Goal: Task Accomplishment & Management: Manage account settings

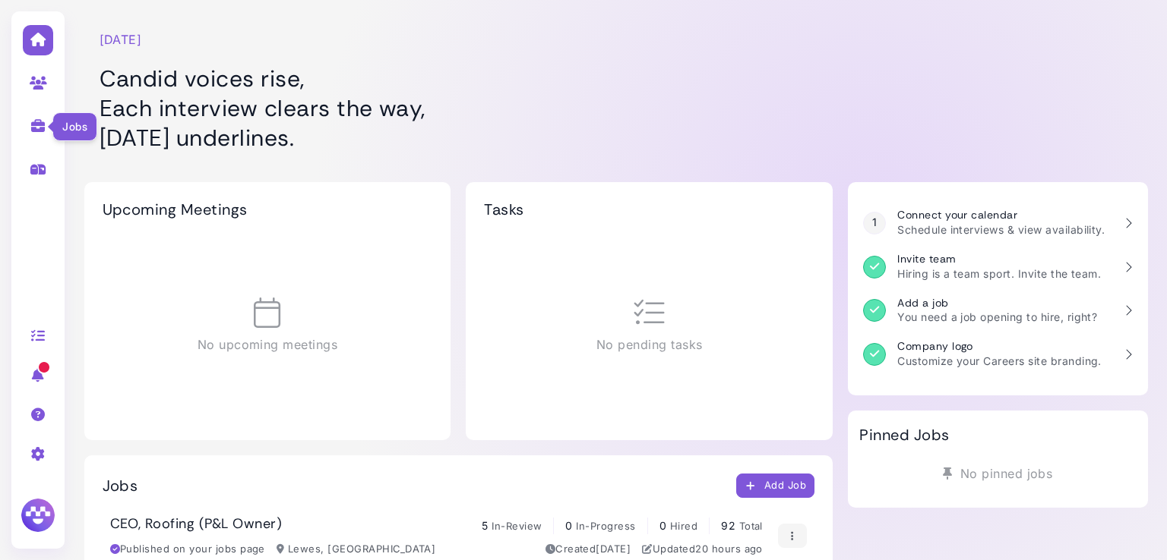
click at [43, 130] on icon at bounding box center [38, 126] width 17 height 14
select select "**********"
select select "**"
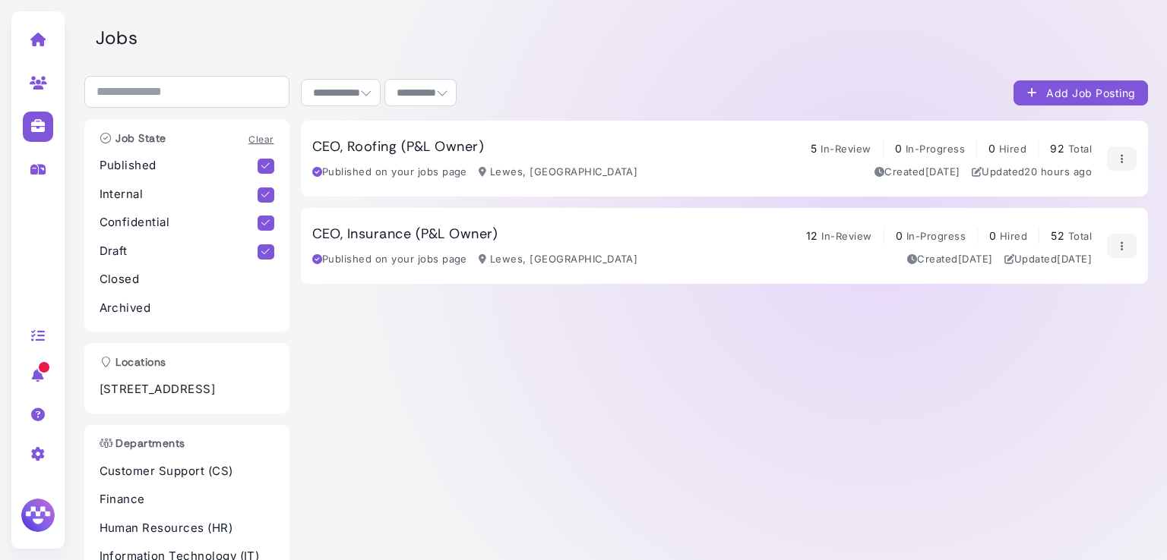
click at [370, 142] on h3 "CEO, Roofing (P&L Owner)" at bounding box center [398, 147] width 172 height 17
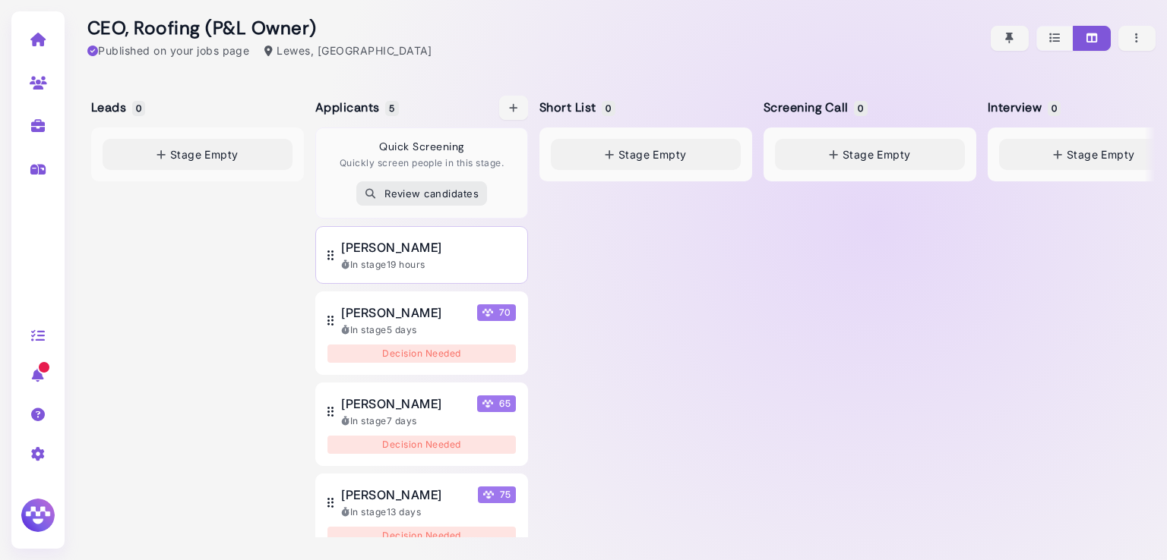
click at [399, 242] on span "[PERSON_NAME]" at bounding box center [391, 247] width 100 height 18
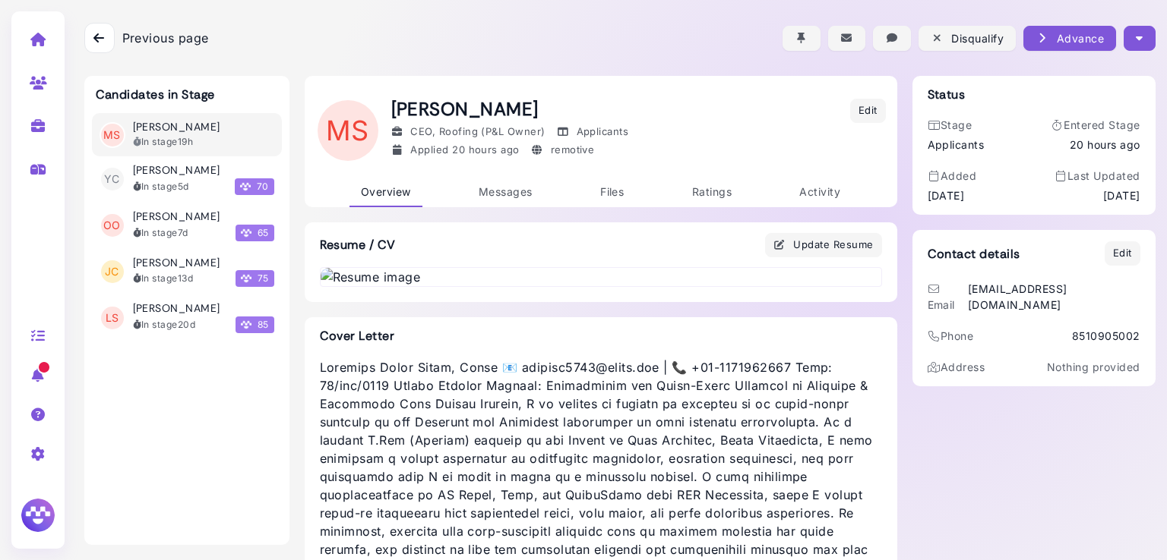
scroll to position [132, 0]
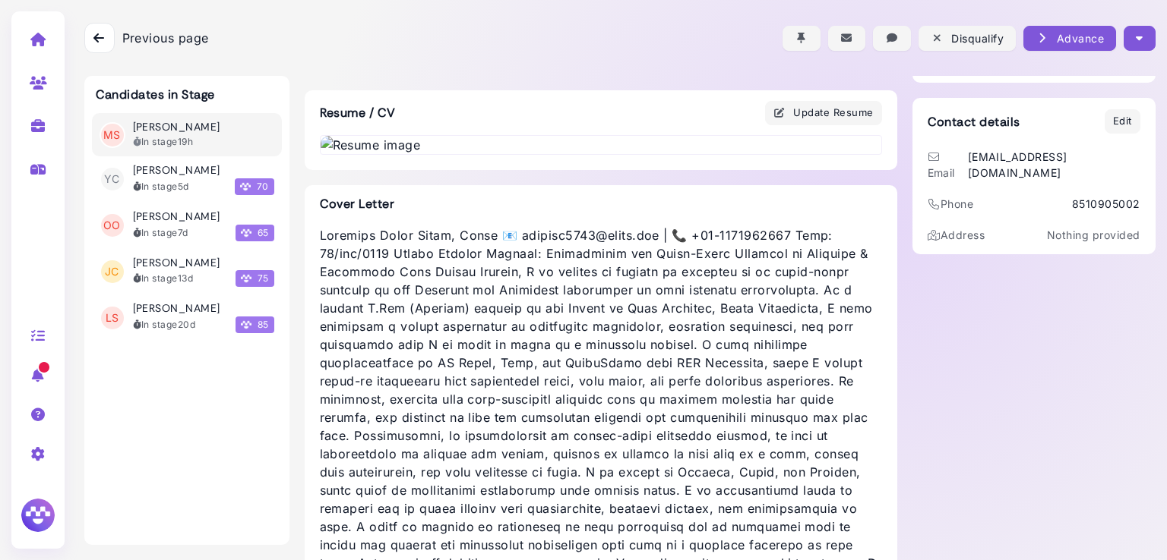
click at [506, 154] on img at bounding box center [600, 145] width 560 height 18
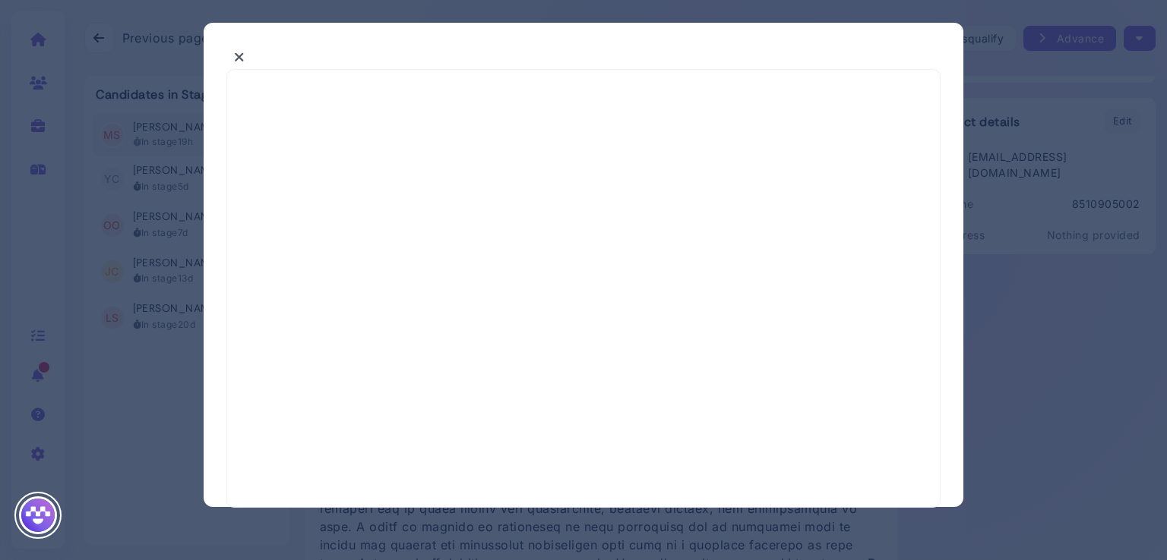
select select "*"
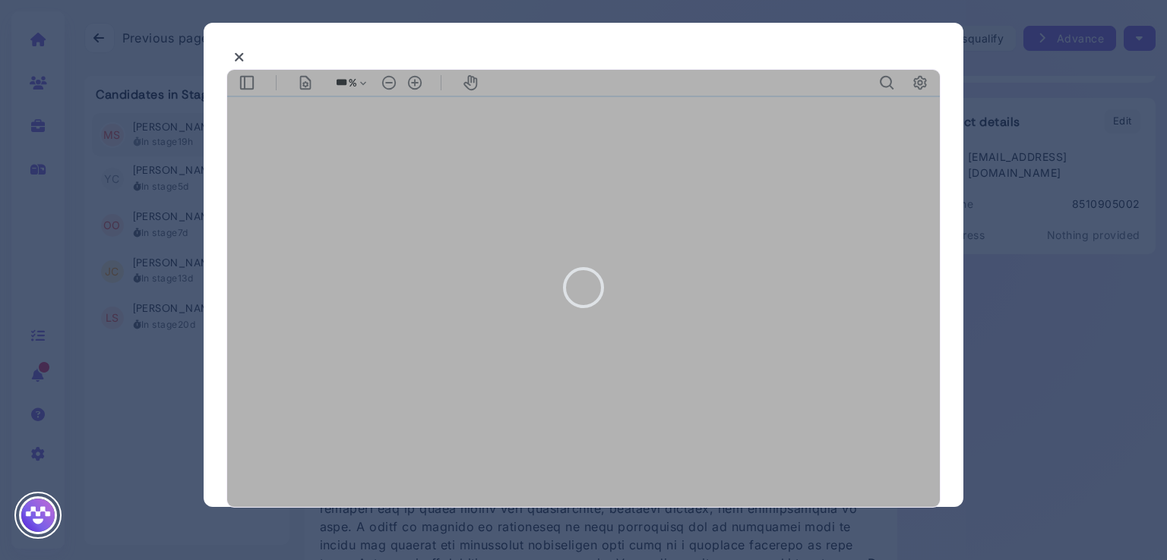
type input "***"
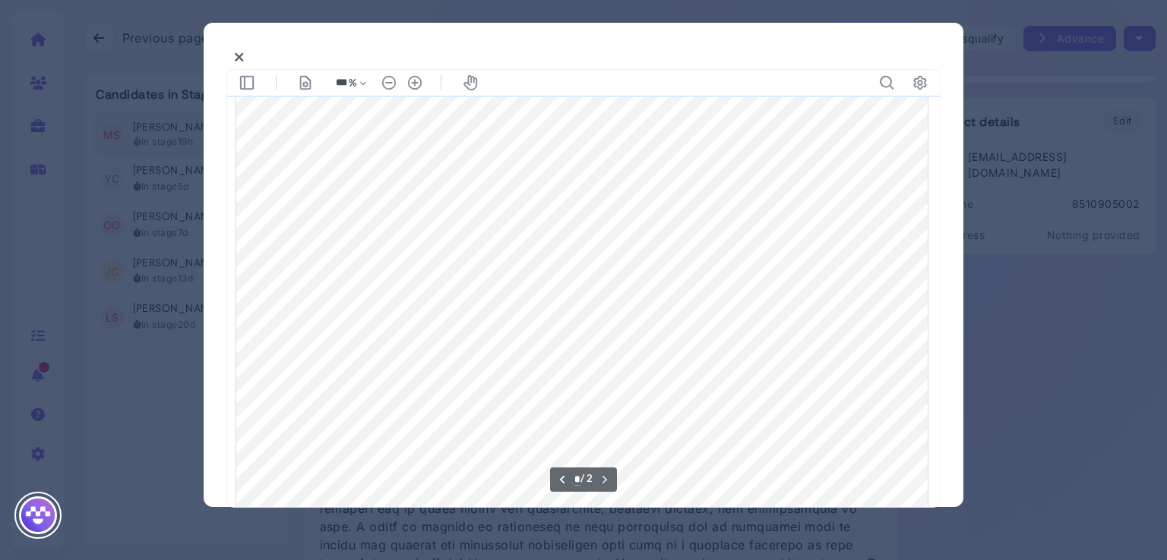
scroll to position [1397, 0]
type input "*"
click at [240, 65] on icon at bounding box center [239, 57] width 11 height 16
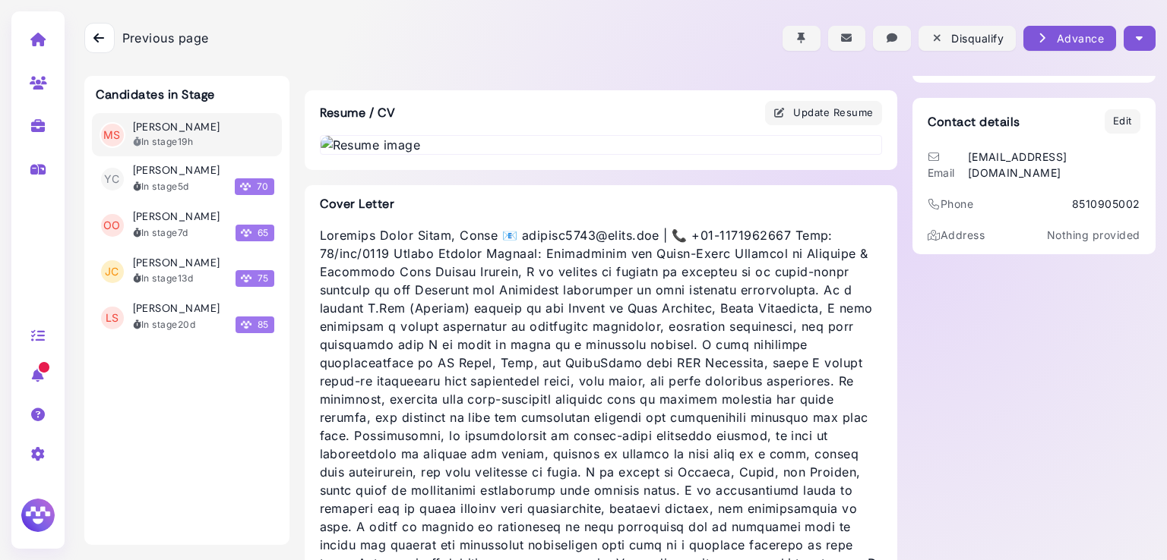
click at [1135, 39] on icon "button" at bounding box center [1138, 38] width 7 height 16
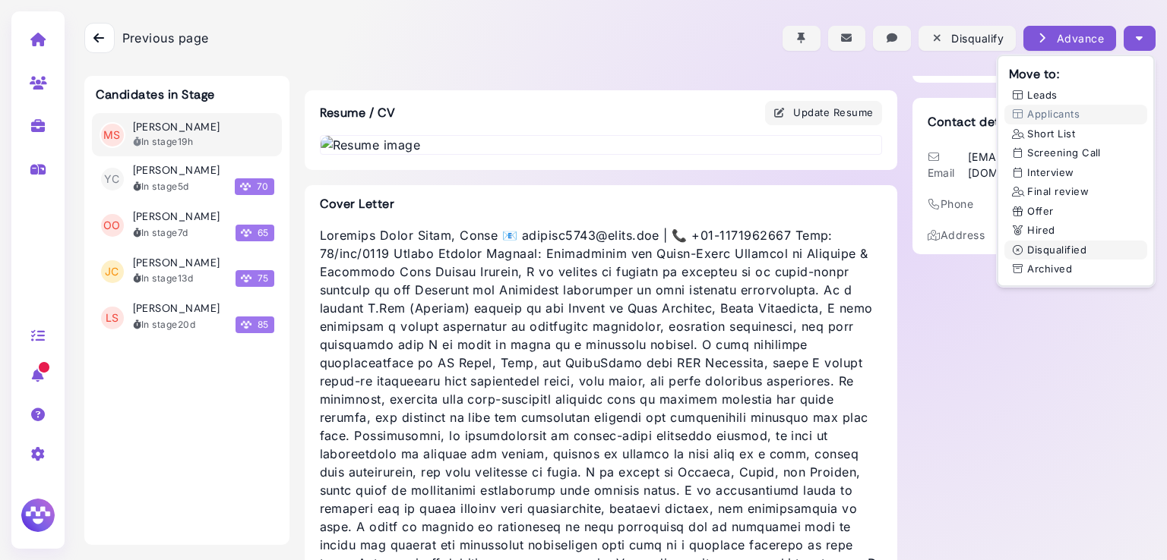
click at [1060, 251] on button "Disqualified" at bounding box center [1075, 251] width 143 height 20
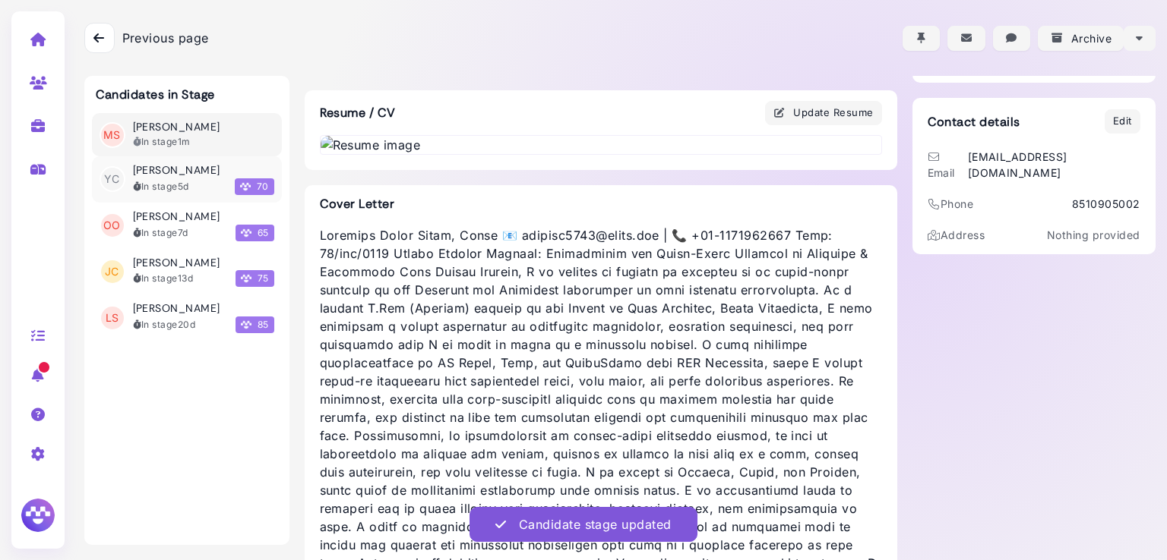
click at [168, 180] on div "In stage 5d" at bounding box center [161, 187] width 56 height 14
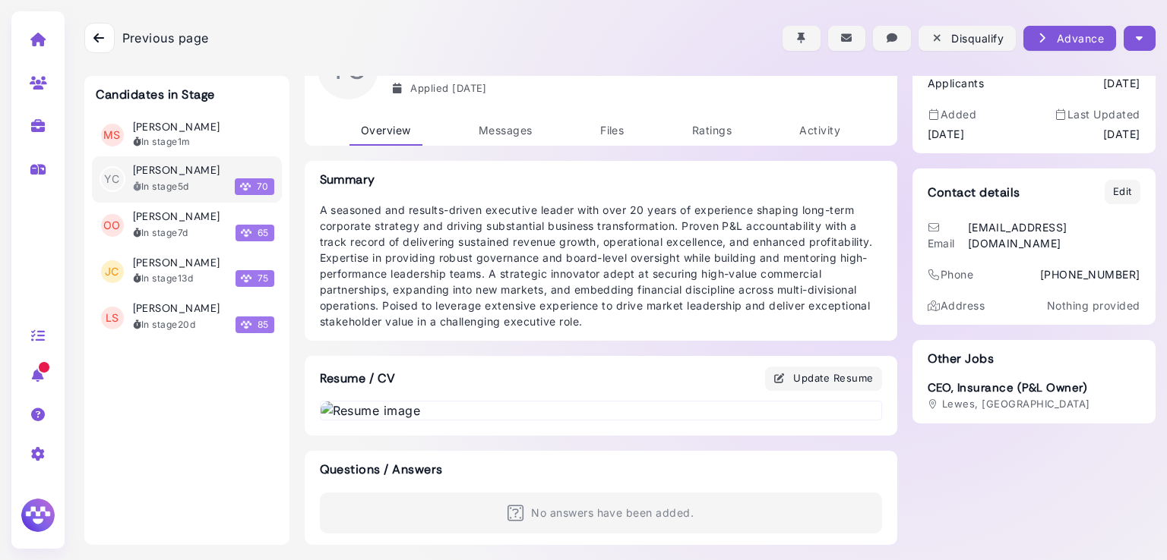
scroll to position [641, 0]
click at [572, 402] on img at bounding box center [600, 411] width 560 height 18
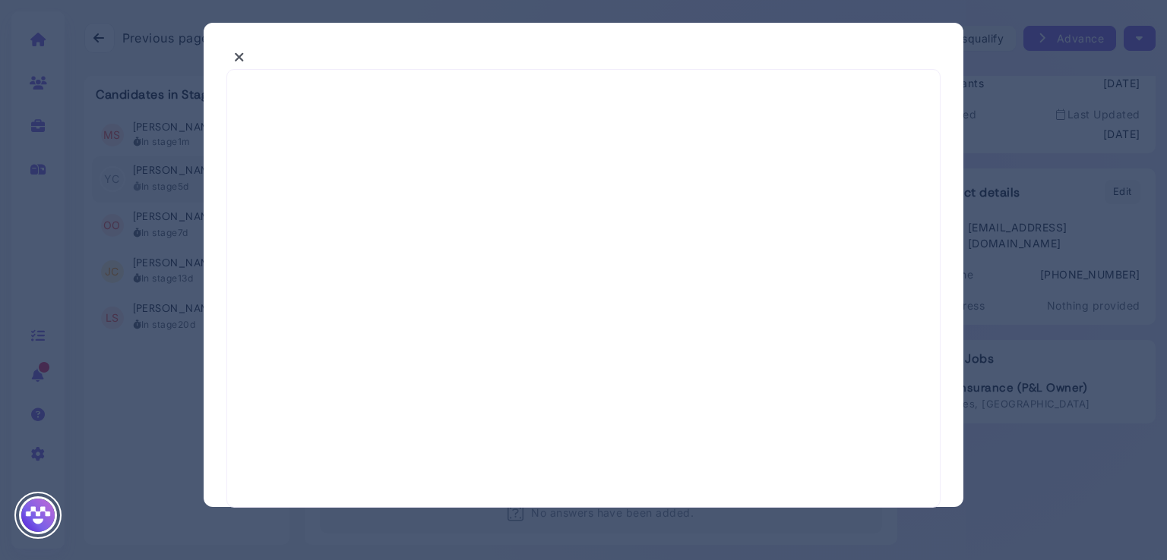
select select "*"
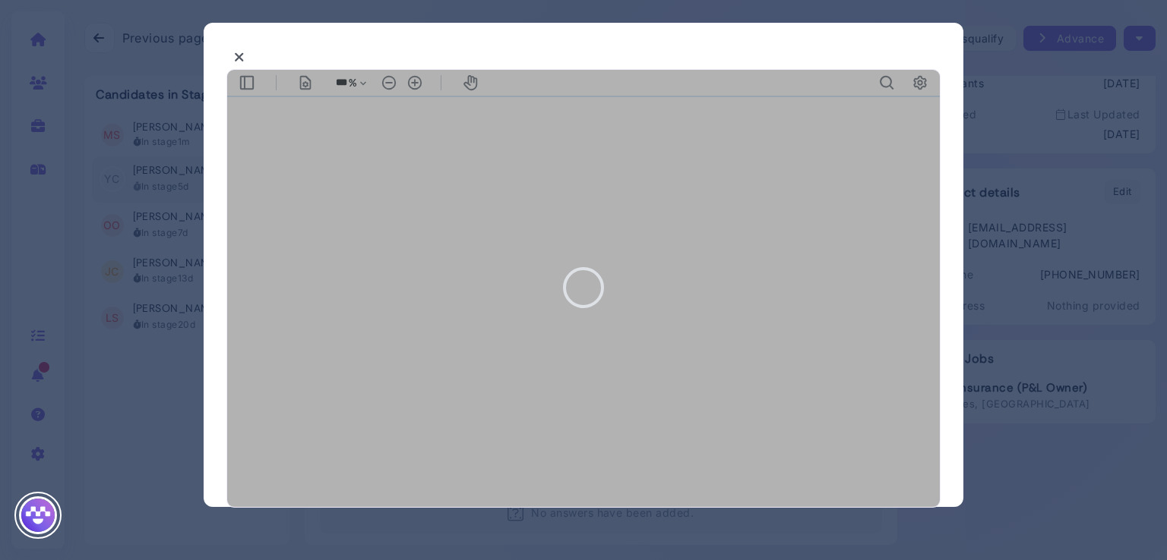
type input "***"
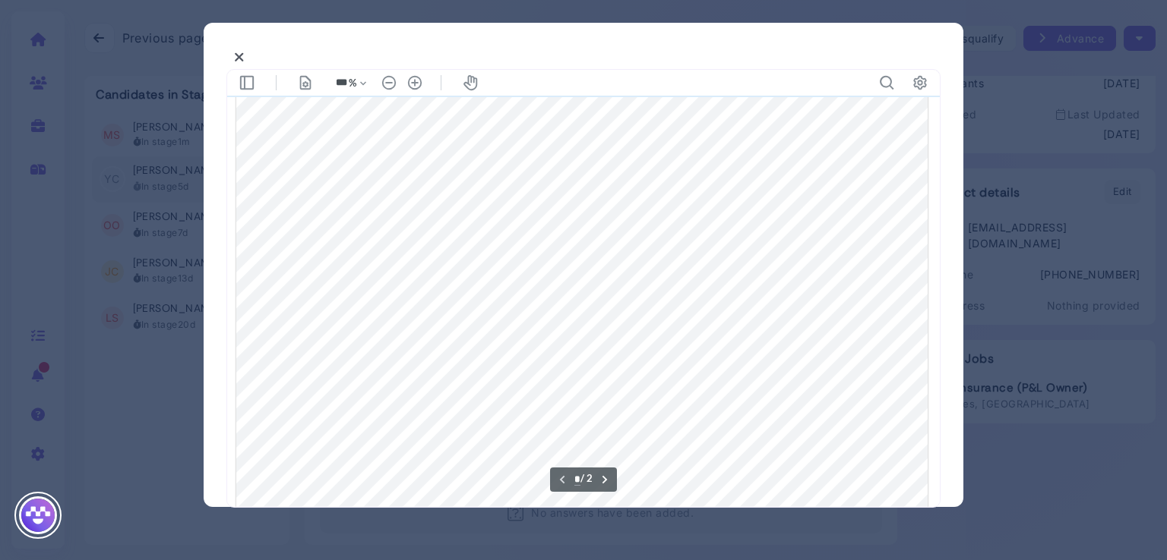
scroll to position [319, 0]
drag, startPoint x: 253, startPoint y: 187, endPoint x: 417, endPoint y: 182, distance: 164.1
click at [417, 182] on div at bounding box center [581, 271] width 691 height 977
click at [911, 334] on div at bounding box center [581, 271] width 691 height 977
click at [915, 334] on div at bounding box center [581, 271] width 691 height 977
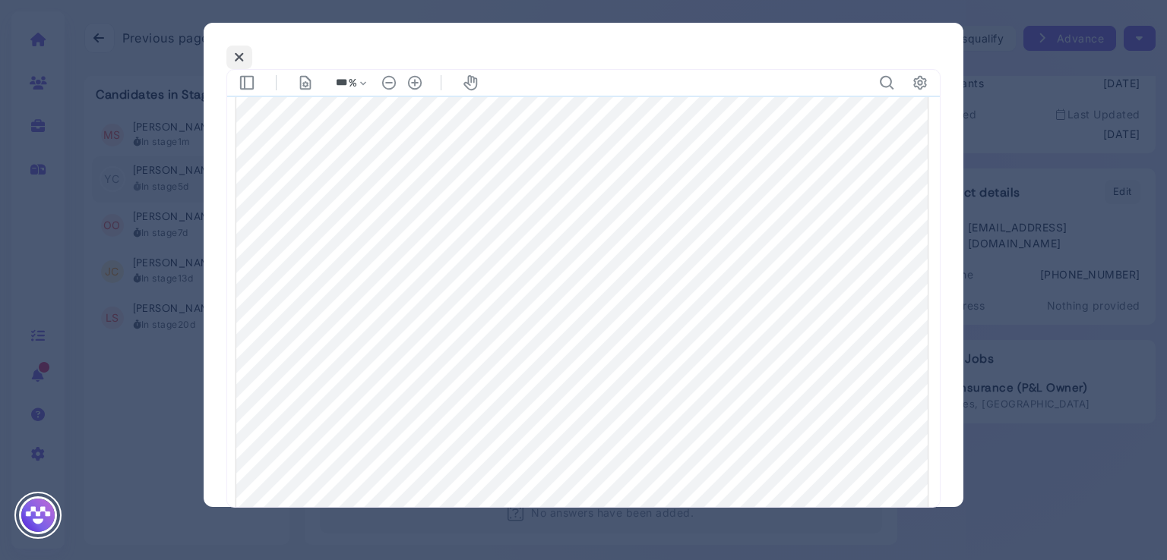
click at [231, 53] on button at bounding box center [239, 58] width 26 height 24
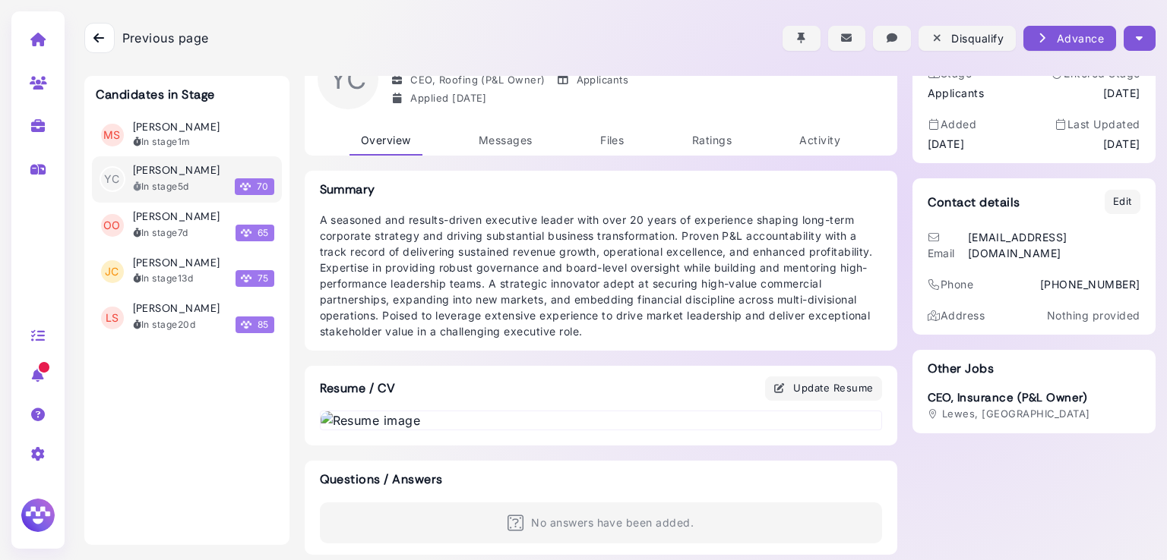
scroll to position [0, 0]
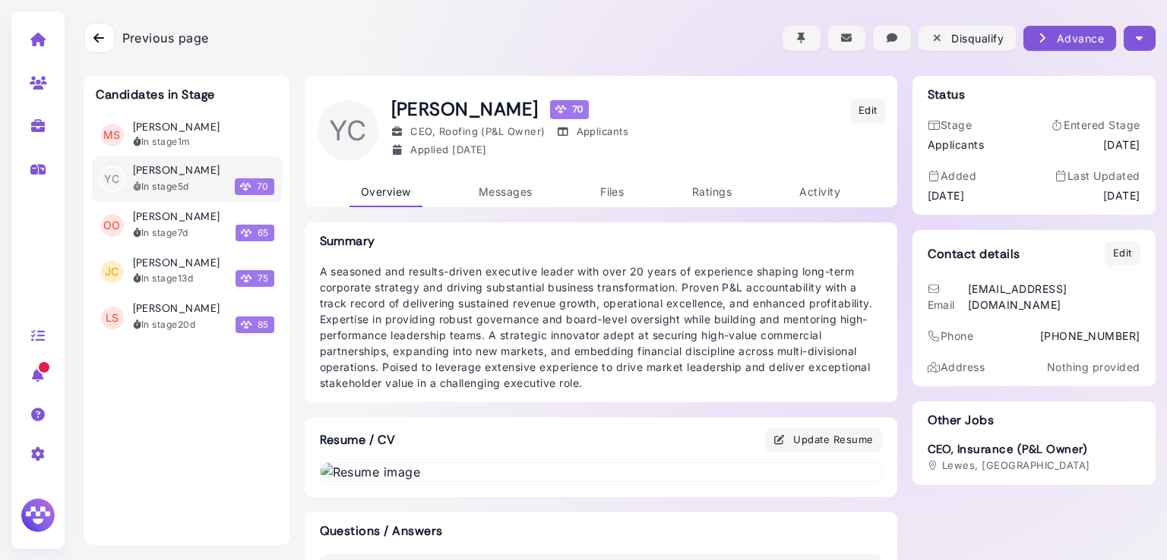
click at [1138, 49] on button "button" at bounding box center [1138, 38] width 31 height 25
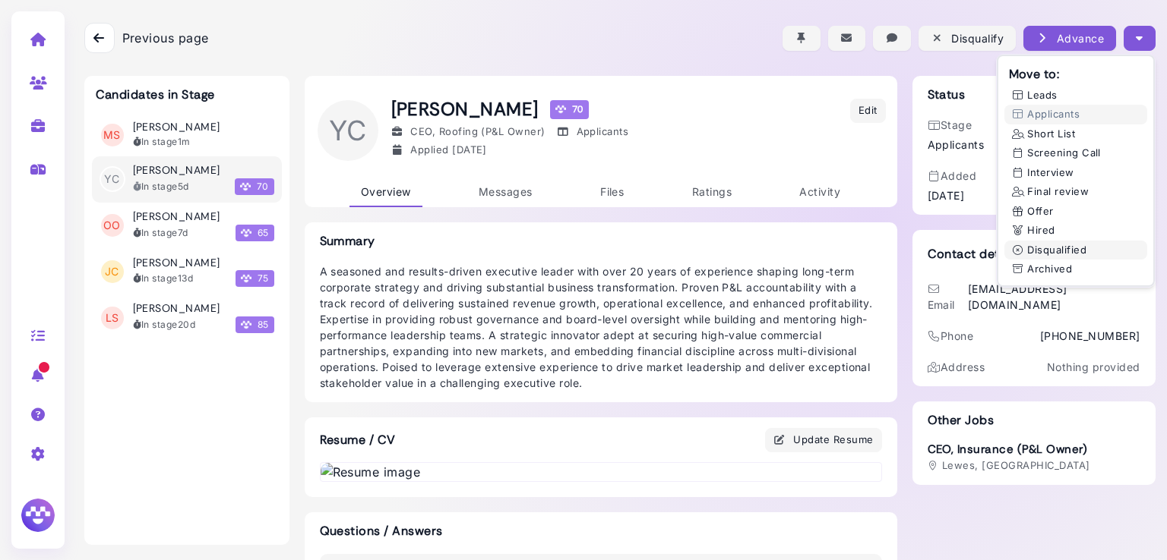
click at [1047, 250] on button "Disqualified" at bounding box center [1075, 251] width 143 height 20
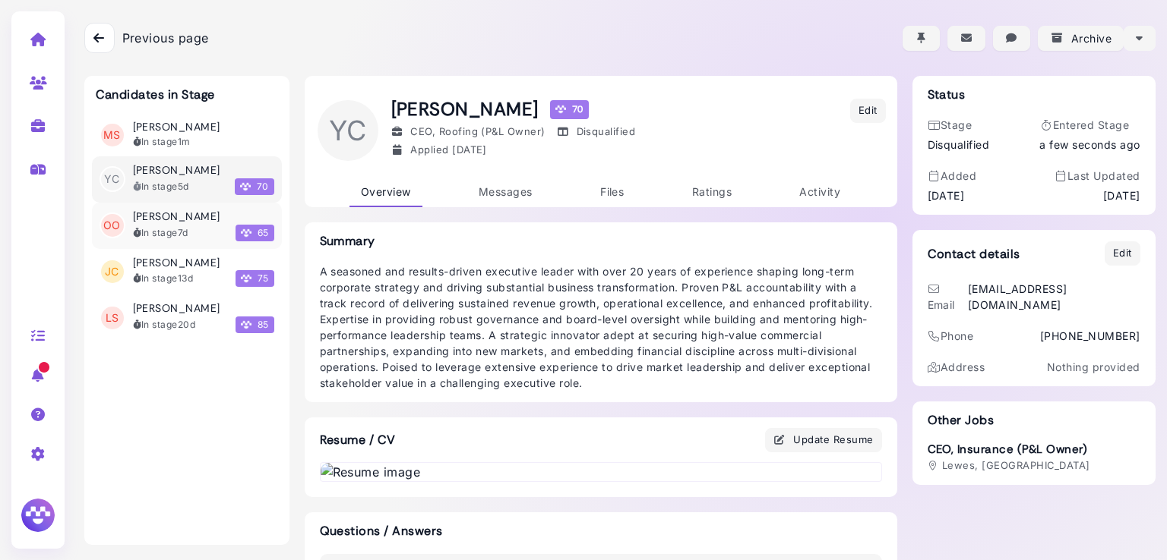
click at [175, 216] on h3 "[PERSON_NAME]" at bounding box center [176, 216] width 87 height 13
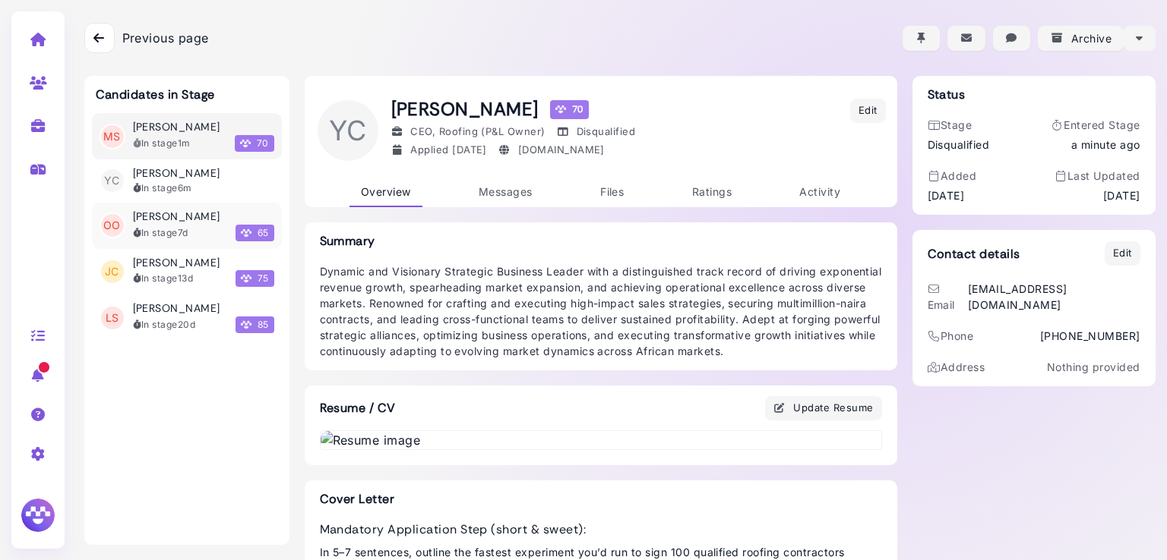
click at [182, 223] on div "[PERSON_NAME] In stage 7d 65" at bounding box center [203, 225] width 141 height 31
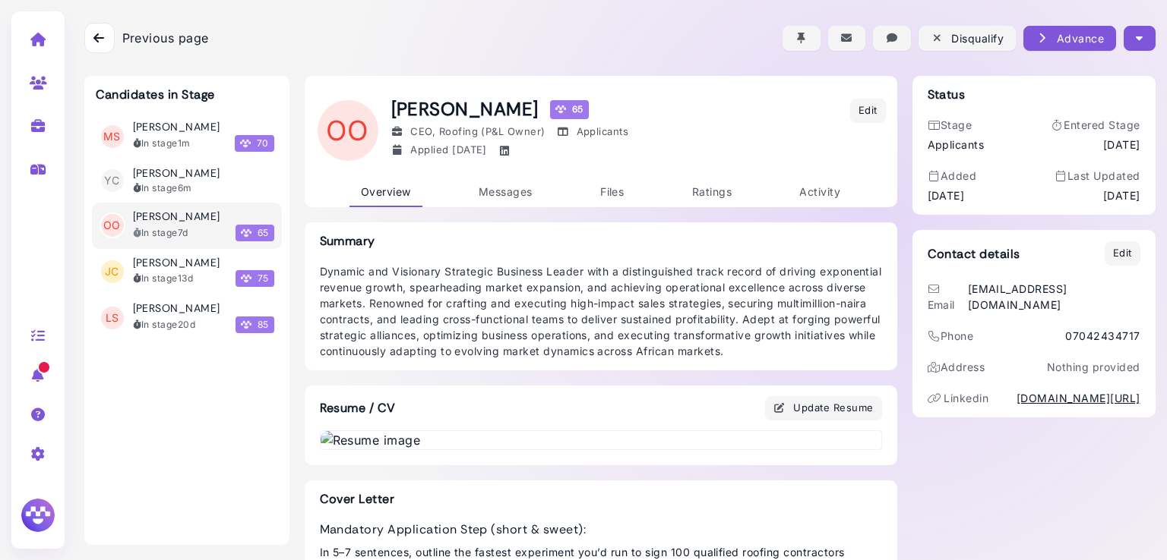
click at [1135, 43] on icon "button" at bounding box center [1138, 38] width 7 height 16
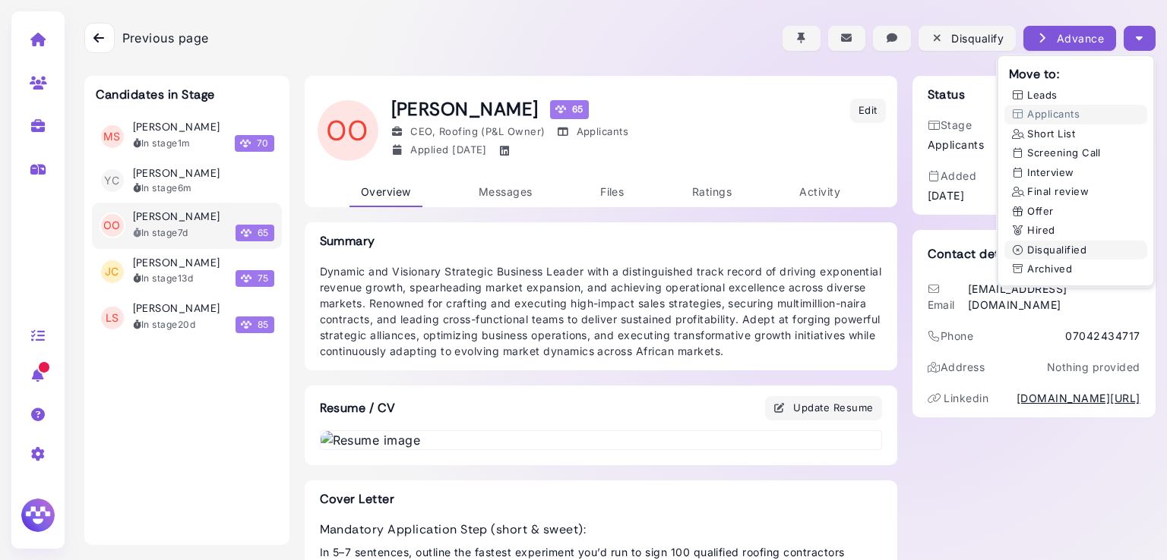
click at [1040, 242] on button "Disqualified" at bounding box center [1075, 251] width 143 height 20
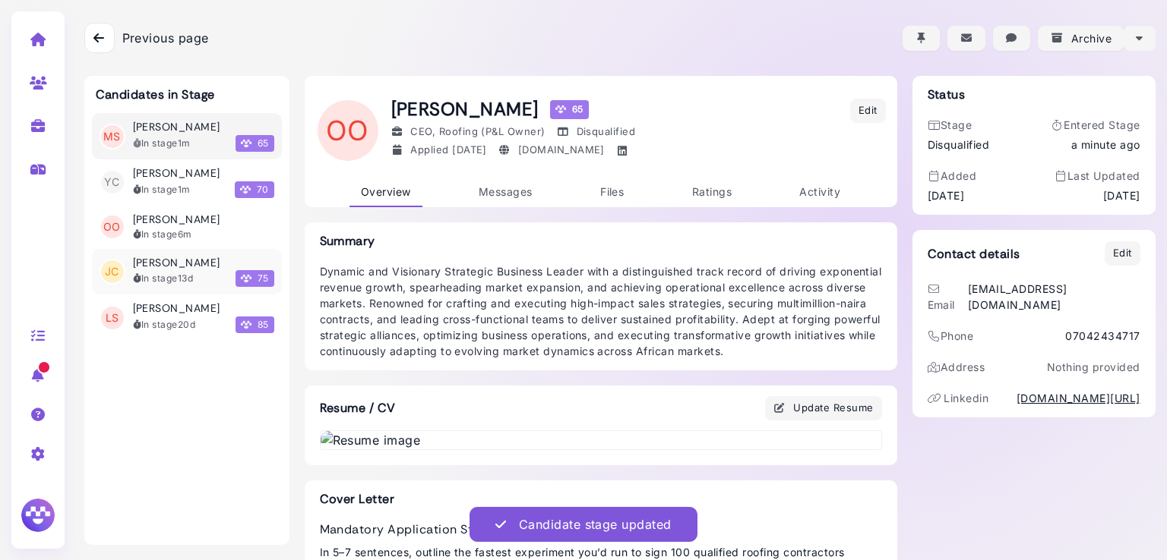
click at [148, 273] on div "In stage 13d" at bounding box center [163, 279] width 61 height 14
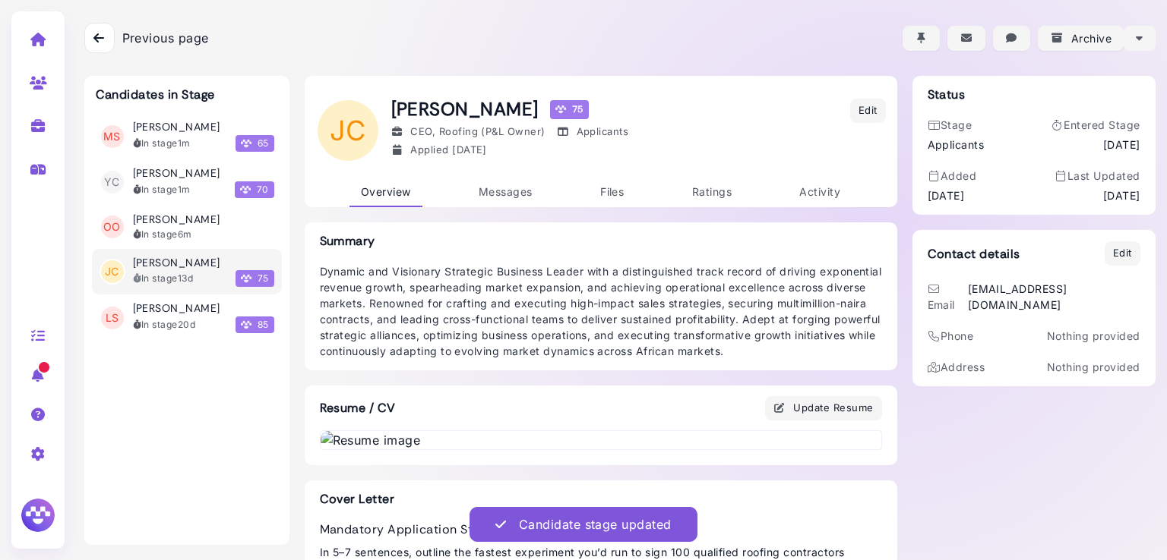
click at [148, 273] on div "In stage 13d" at bounding box center [163, 279] width 61 height 14
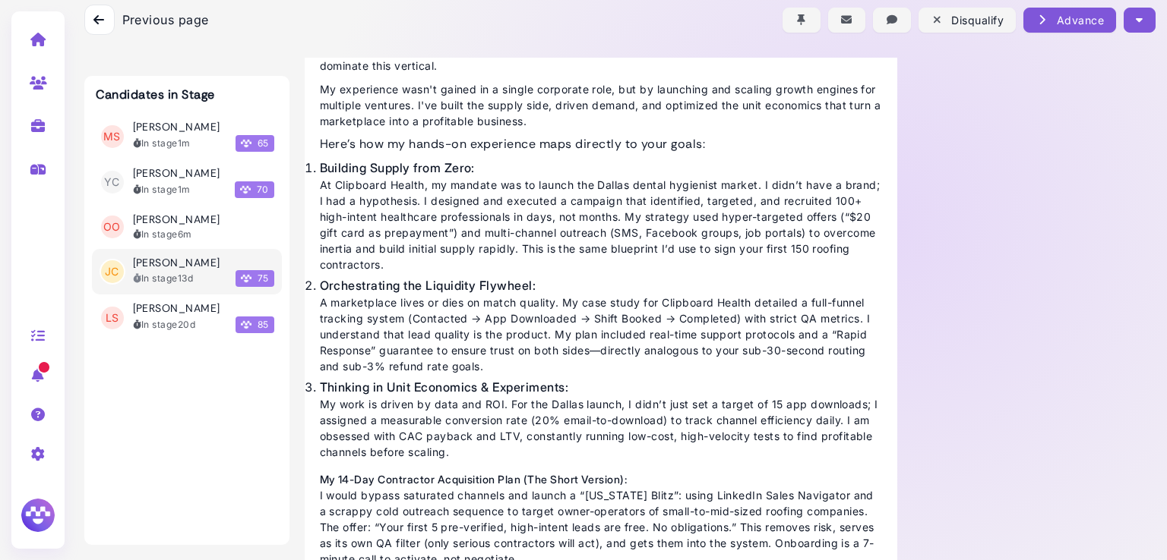
scroll to position [686, 0]
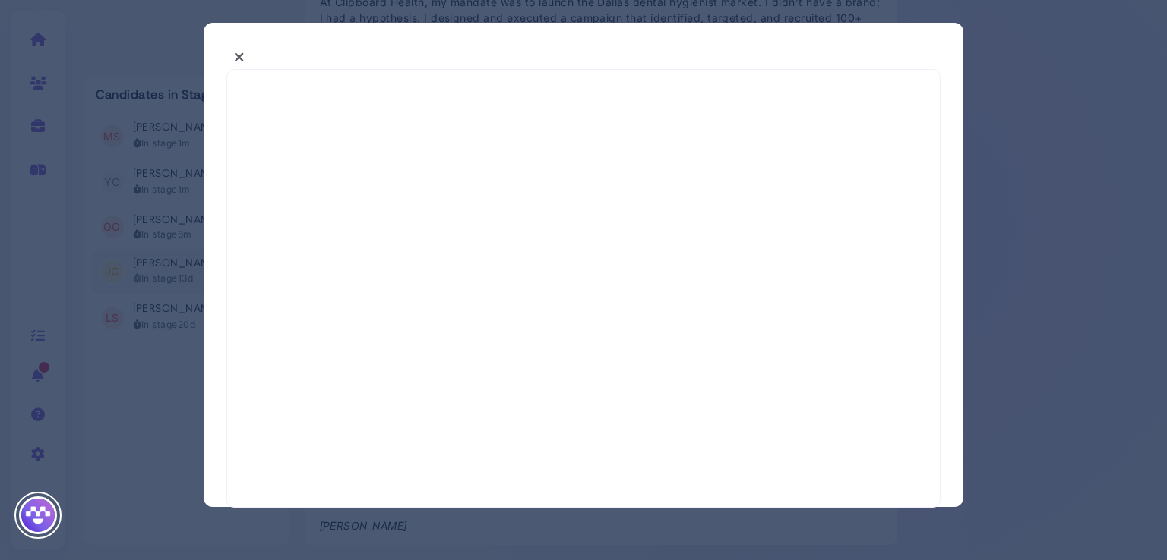
select select "*"
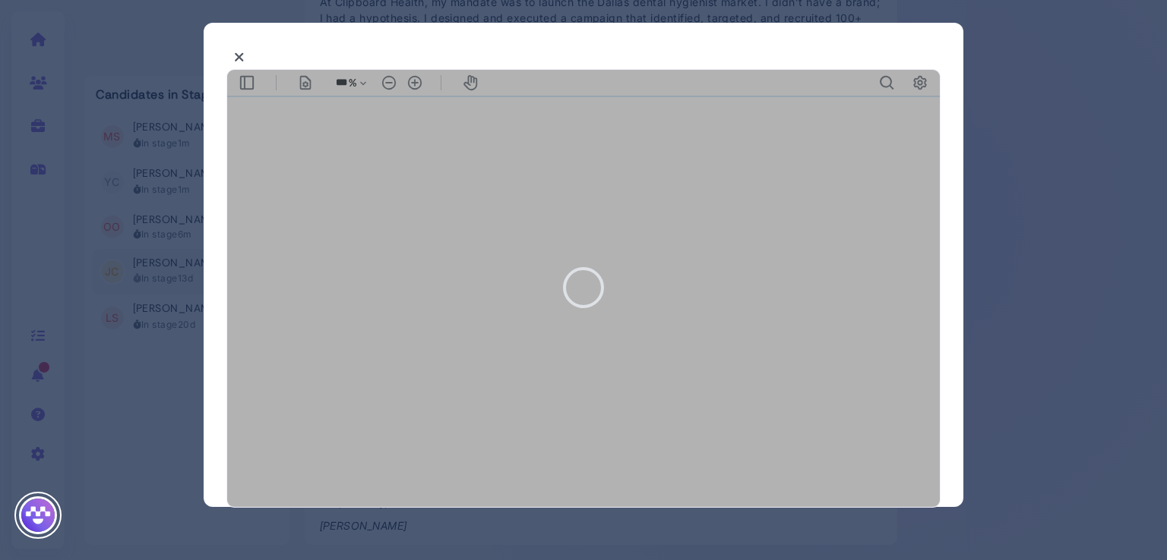
type input "***"
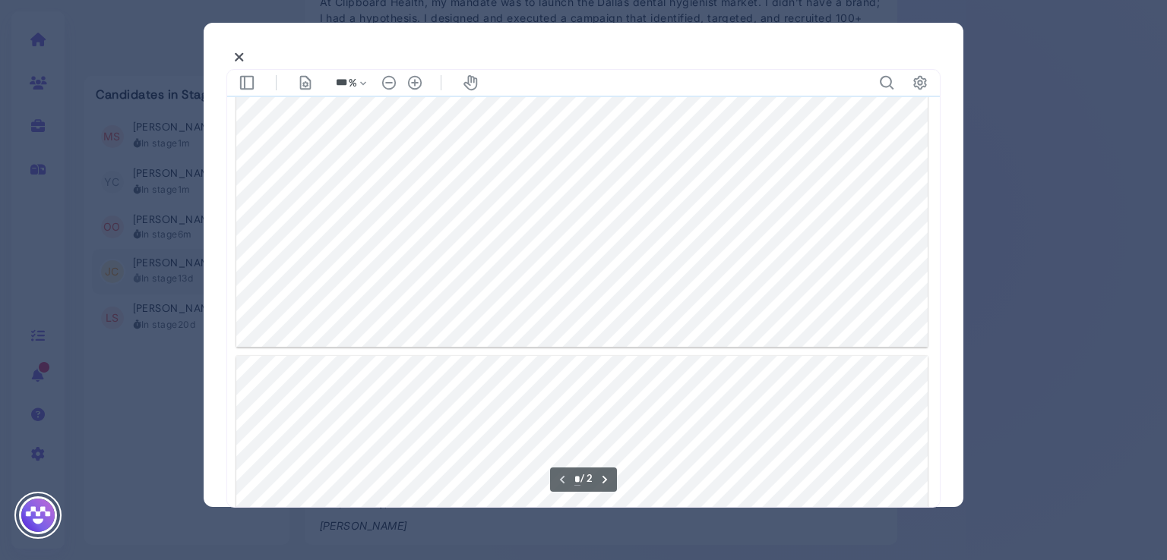
type input "*"
click at [229, 49] on button at bounding box center [239, 58] width 26 height 24
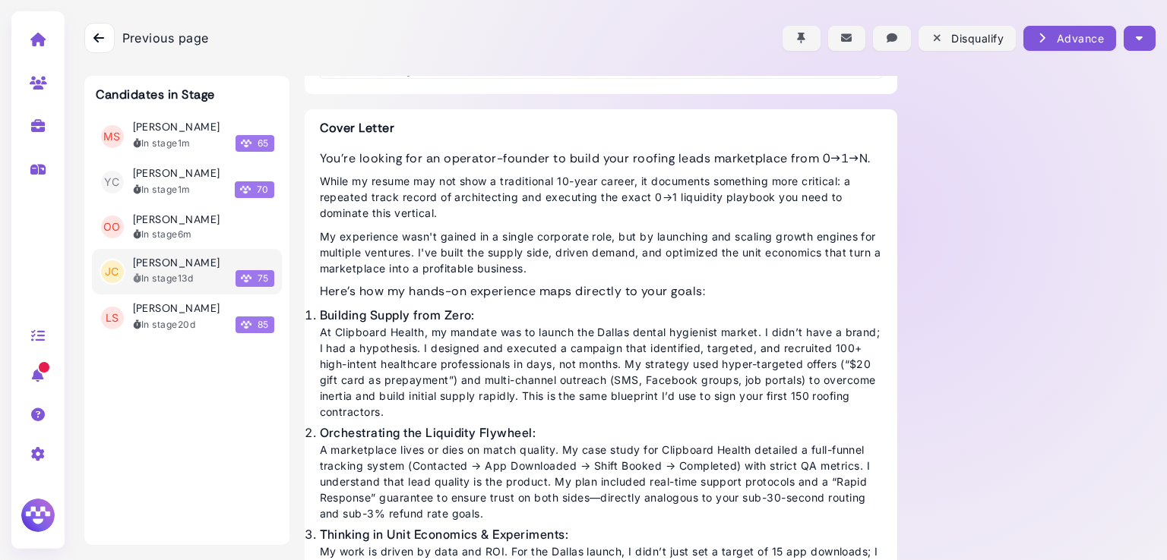
scroll to position [0, 0]
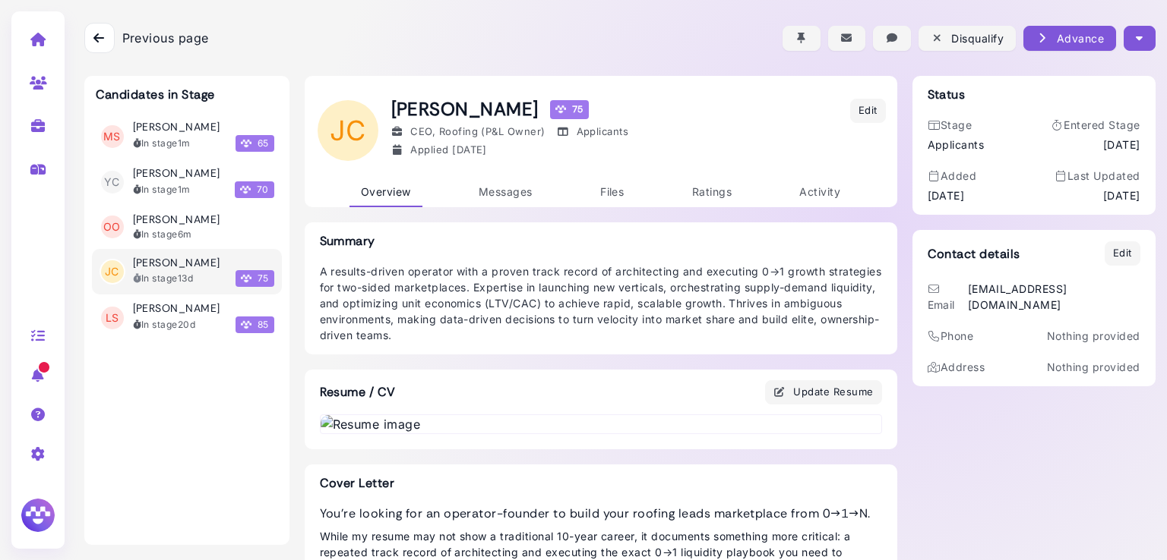
click at [1135, 43] on icon "button" at bounding box center [1138, 38] width 7 height 16
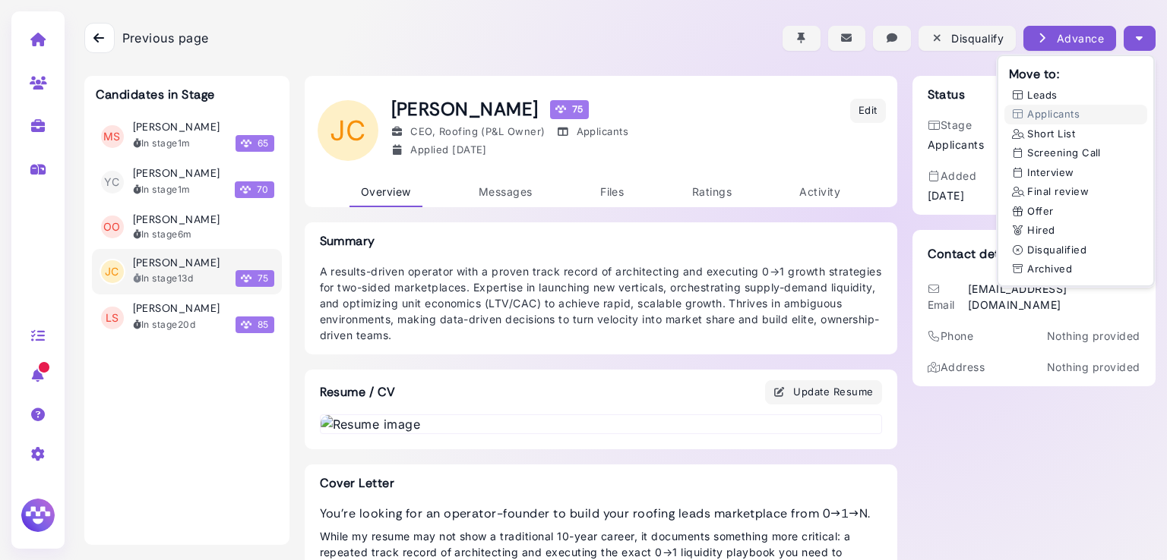
click at [1135, 43] on icon "button" at bounding box center [1138, 38] width 7 height 16
click at [1033, 250] on button "Disqualified" at bounding box center [1075, 251] width 143 height 20
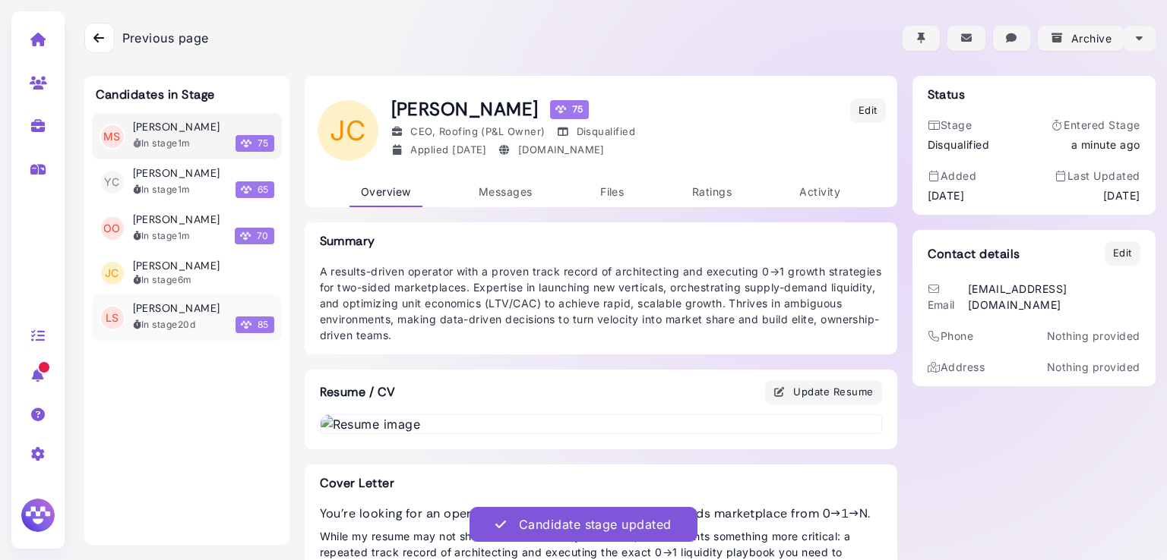
click at [179, 315] on div "[PERSON_NAME] In stage 20d 85" at bounding box center [203, 317] width 141 height 31
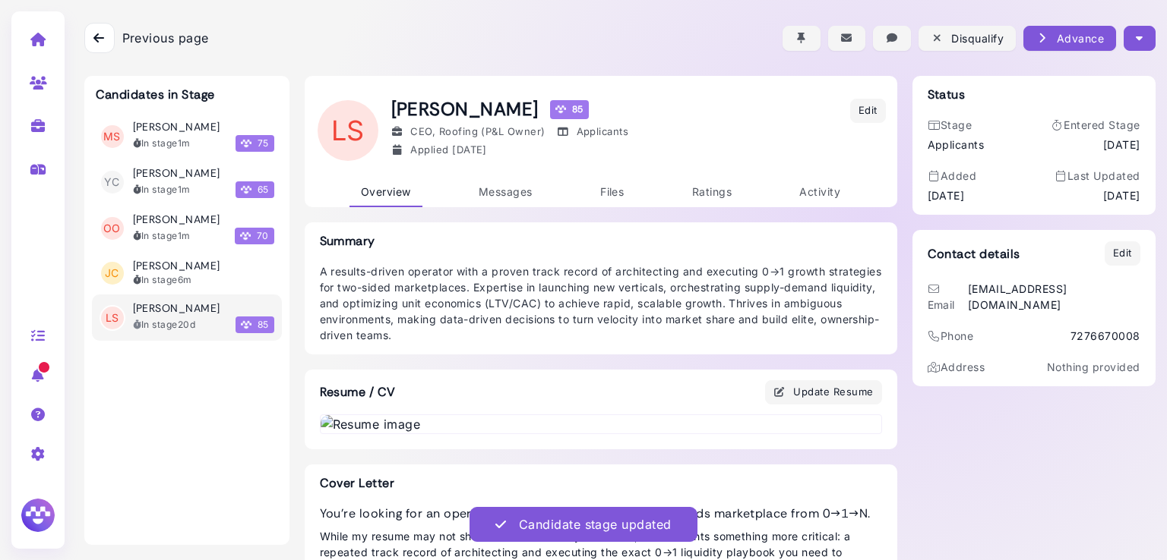
click at [1127, 34] on button "button" at bounding box center [1138, 38] width 31 height 25
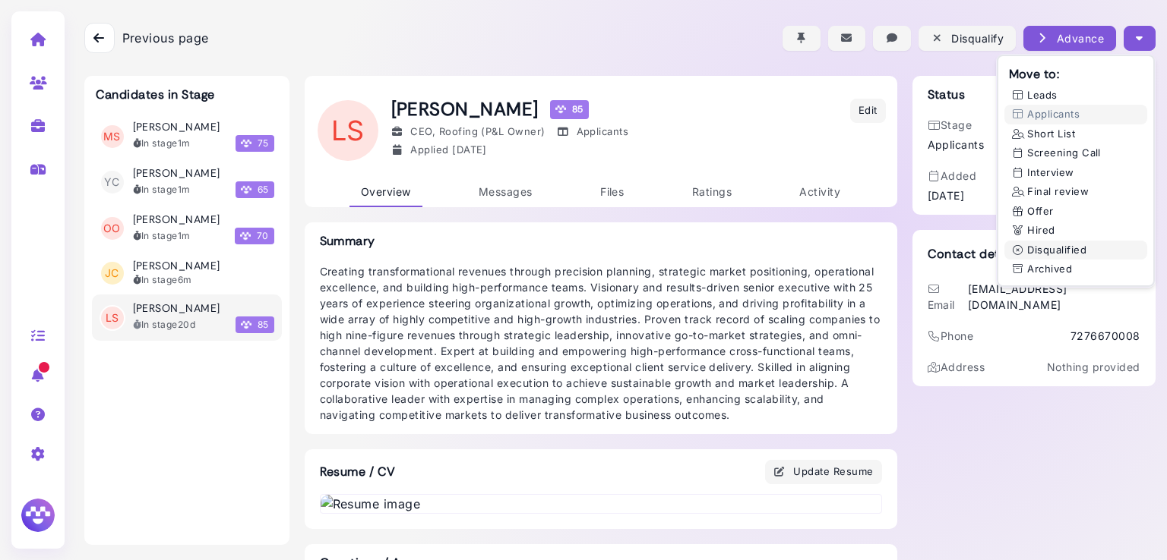
click at [1032, 251] on button "Disqualified" at bounding box center [1075, 251] width 143 height 20
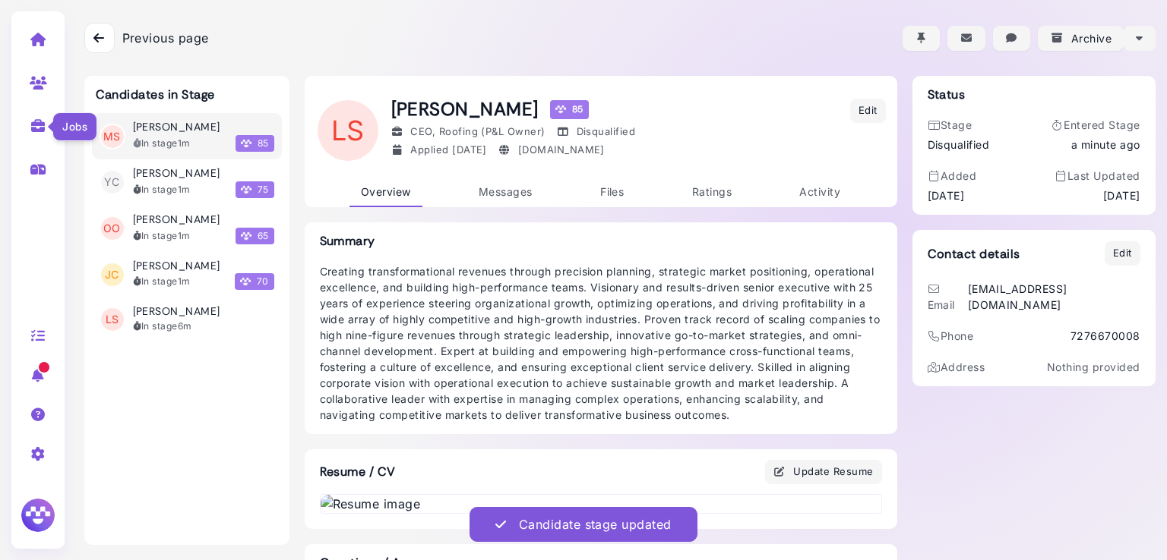
click at [36, 128] on icon at bounding box center [38, 126] width 17 height 14
select select "**********"
select select "**"
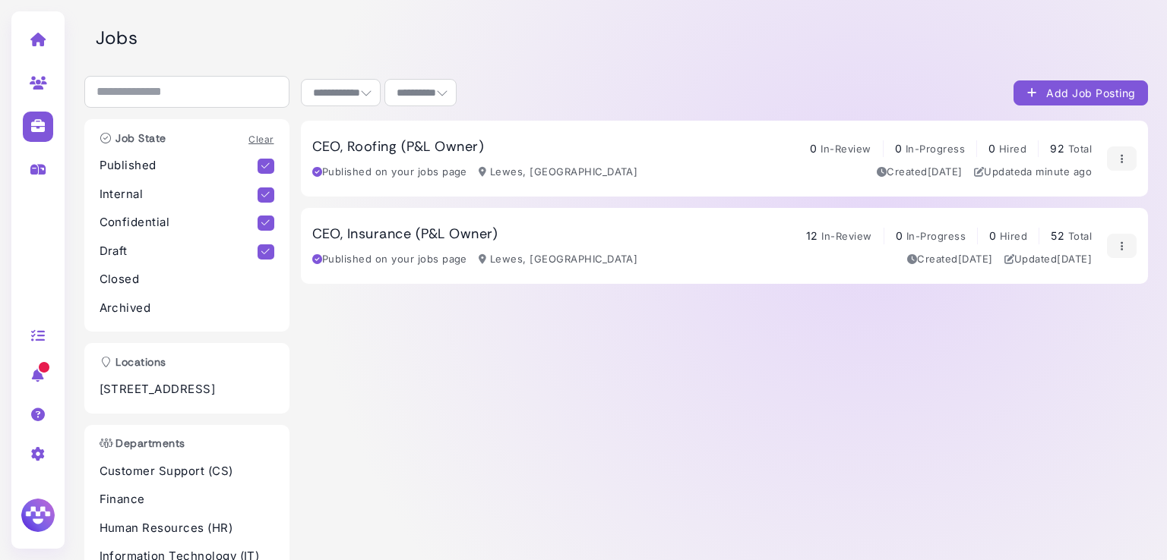
click at [940, 431] on div "CEO, Roofing (P&L Owner) 0 In-Review 0 In-Progress 0 Hired 92 Total Published o…" at bounding box center [724, 372] width 847 height 502
click at [376, 229] on h3 "CEO, Insurance (P&L Owner)" at bounding box center [405, 234] width 186 height 17
